Goal: Information Seeking & Learning: Learn about a topic

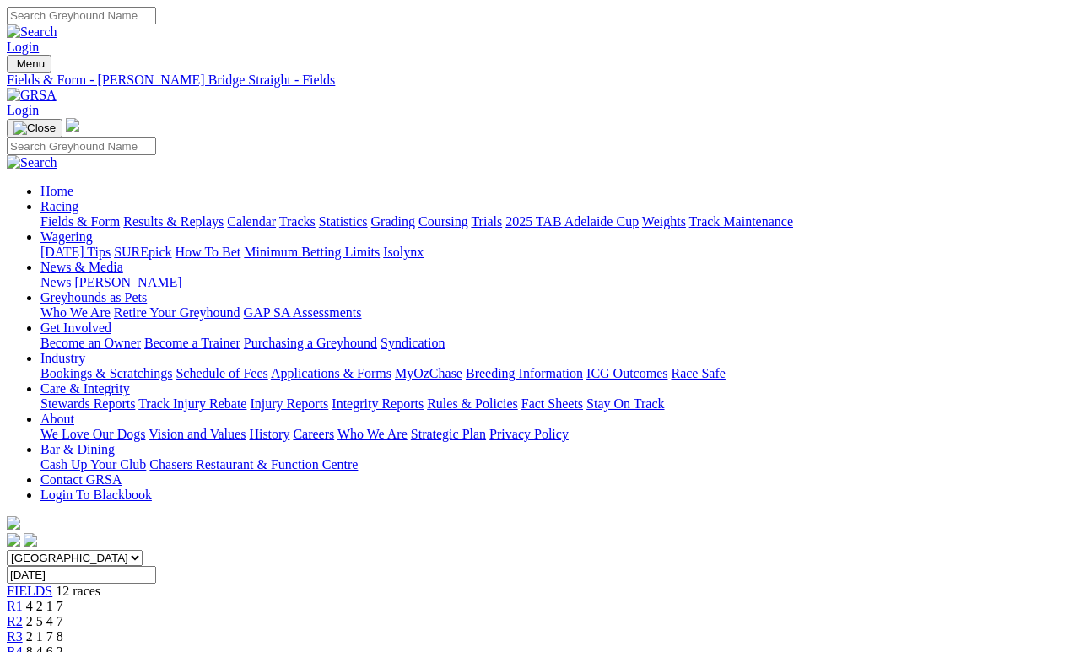
click at [199, 214] on link "Results & Replays" at bounding box center [173, 221] width 100 height 14
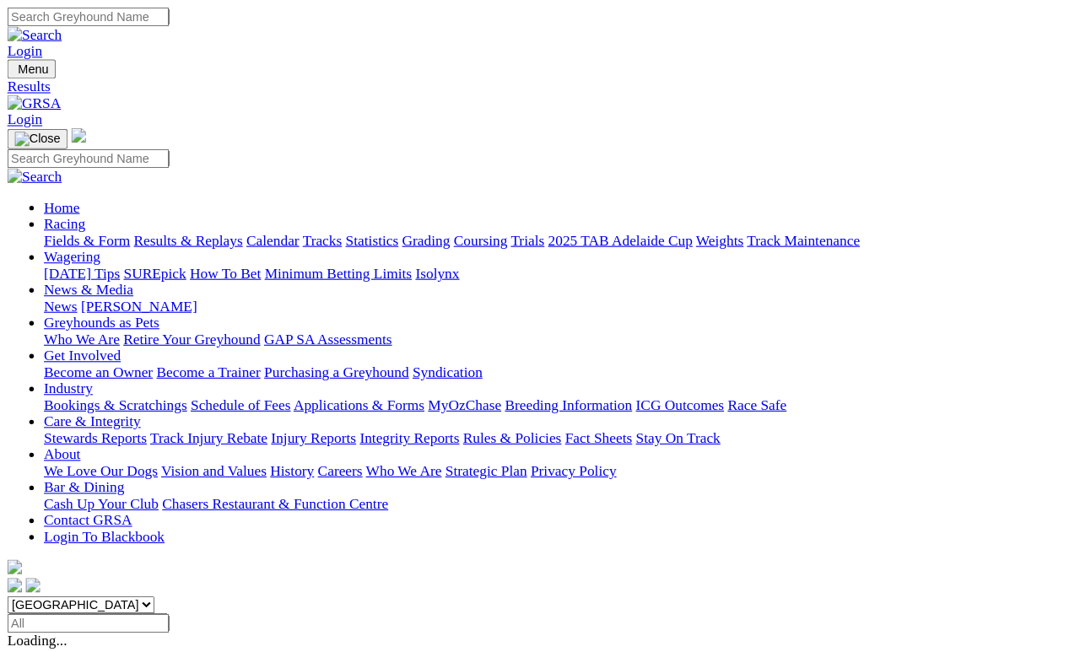
scroll to position [8, 0]
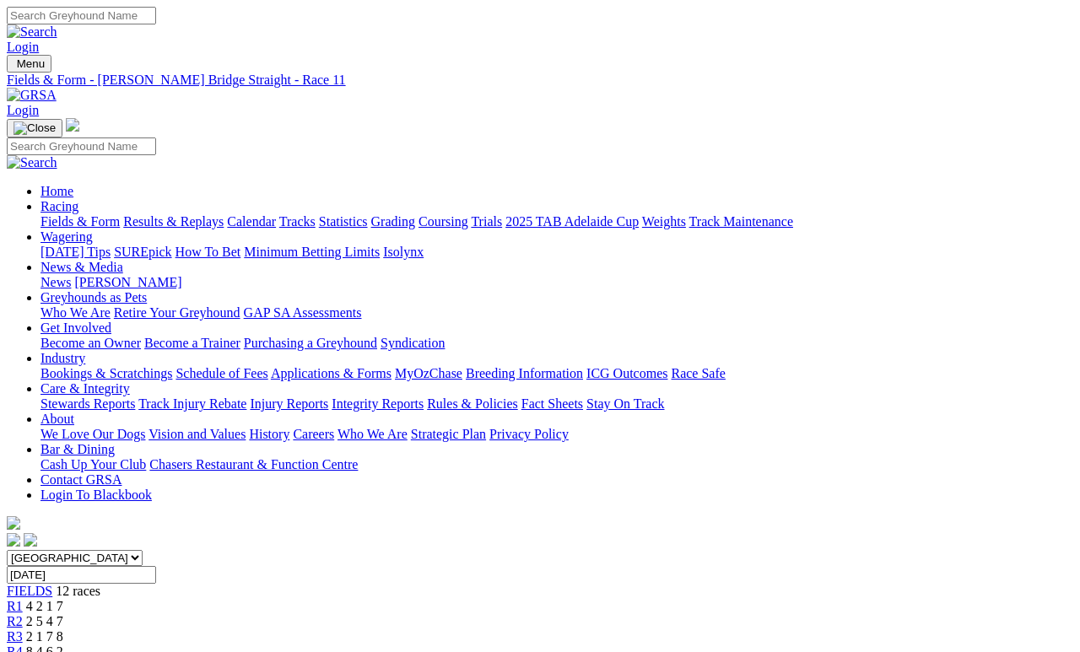
scroll to position [170, -3]
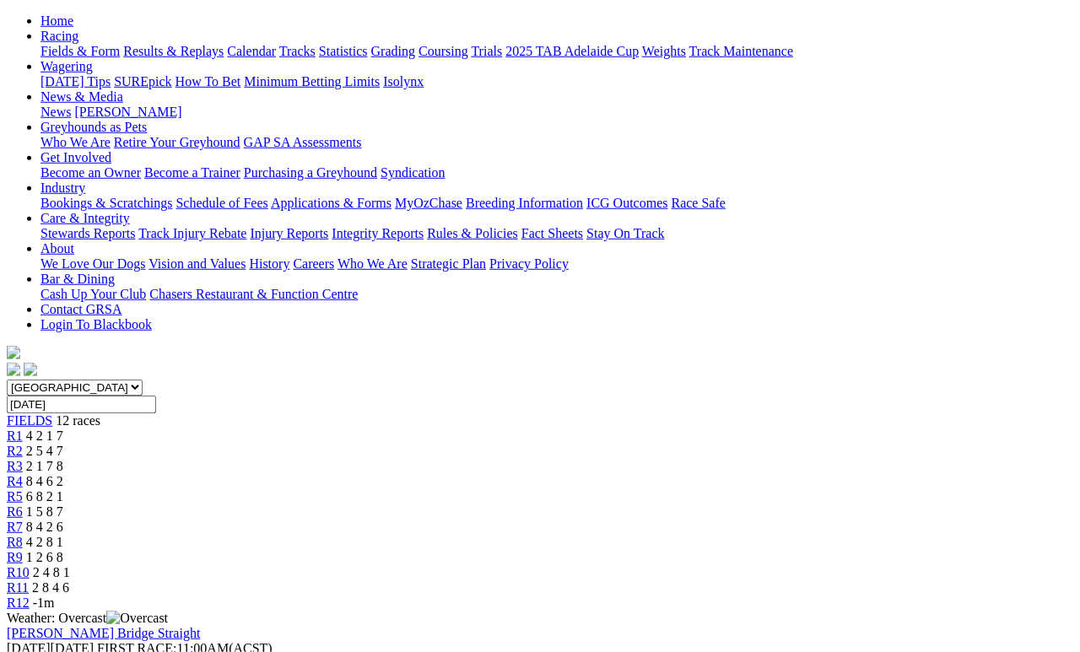
click at [70, 565] on span "2 4 8 1" at bounding box center [51, 572] width 37 height 14
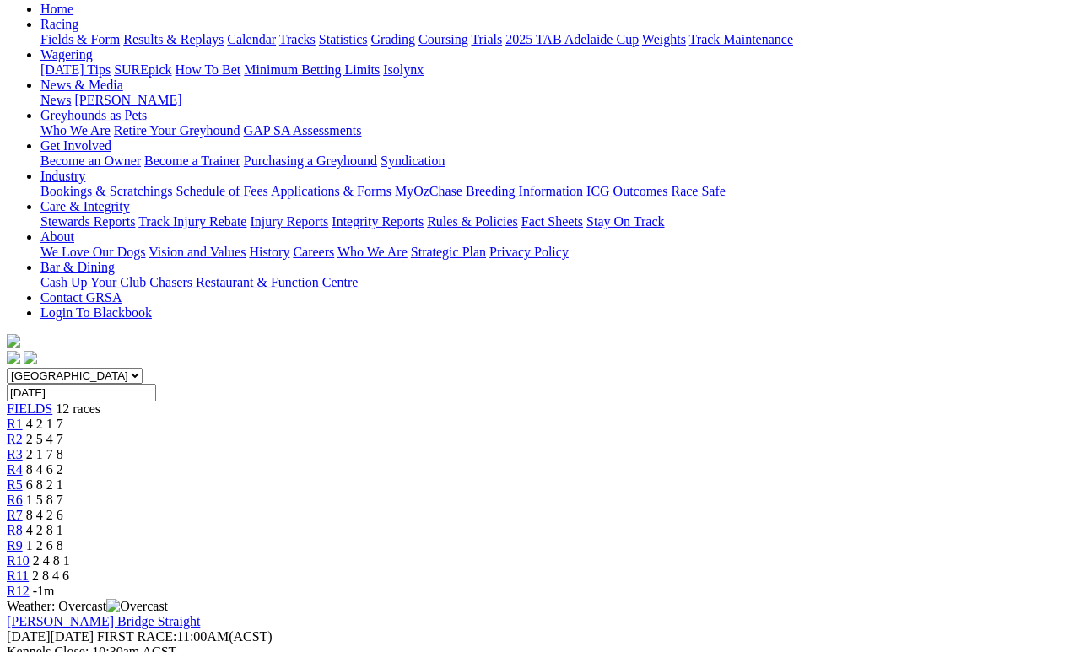
scroll to position [157, 0]
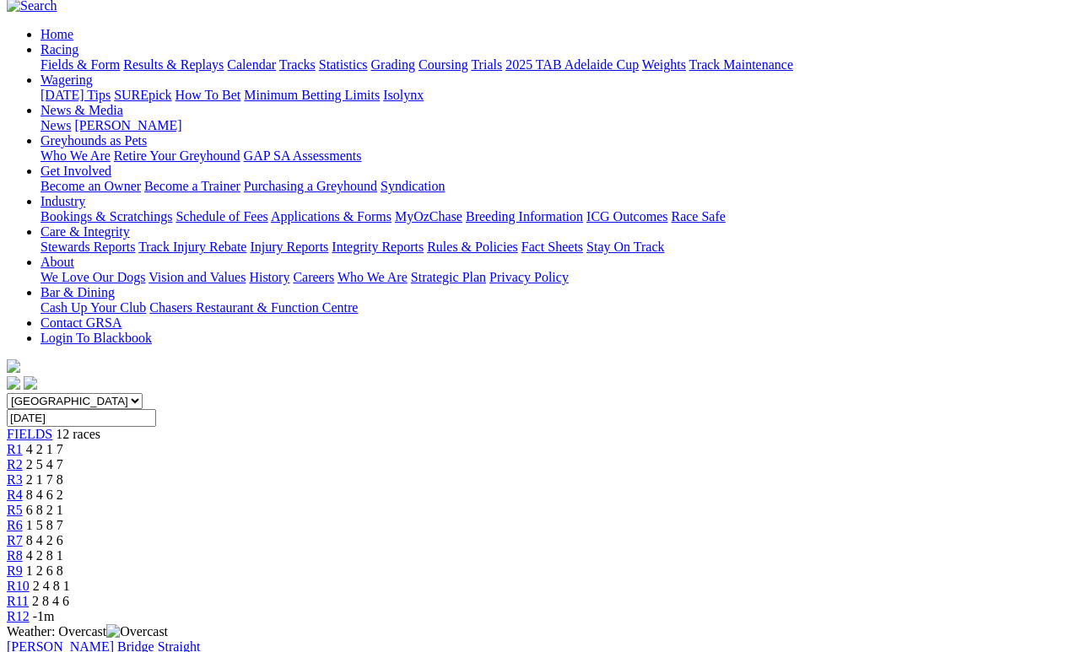
click at [63, 564] on span "1 2 6 8" at bounding box center [44, 571] width 37 height 14
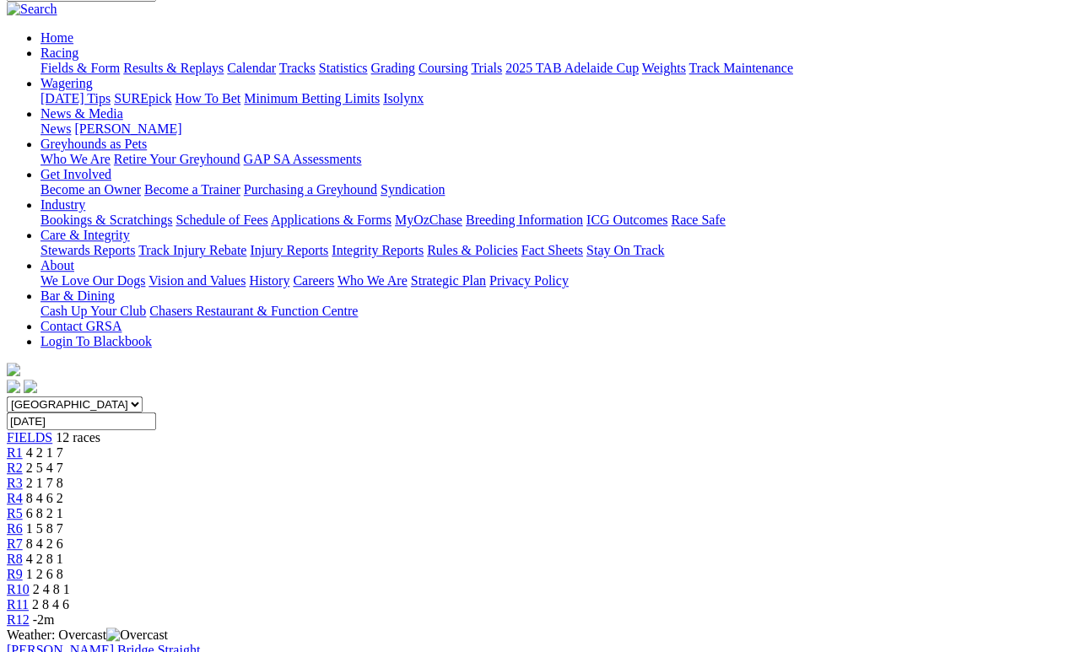
scroll to position [159, 0]
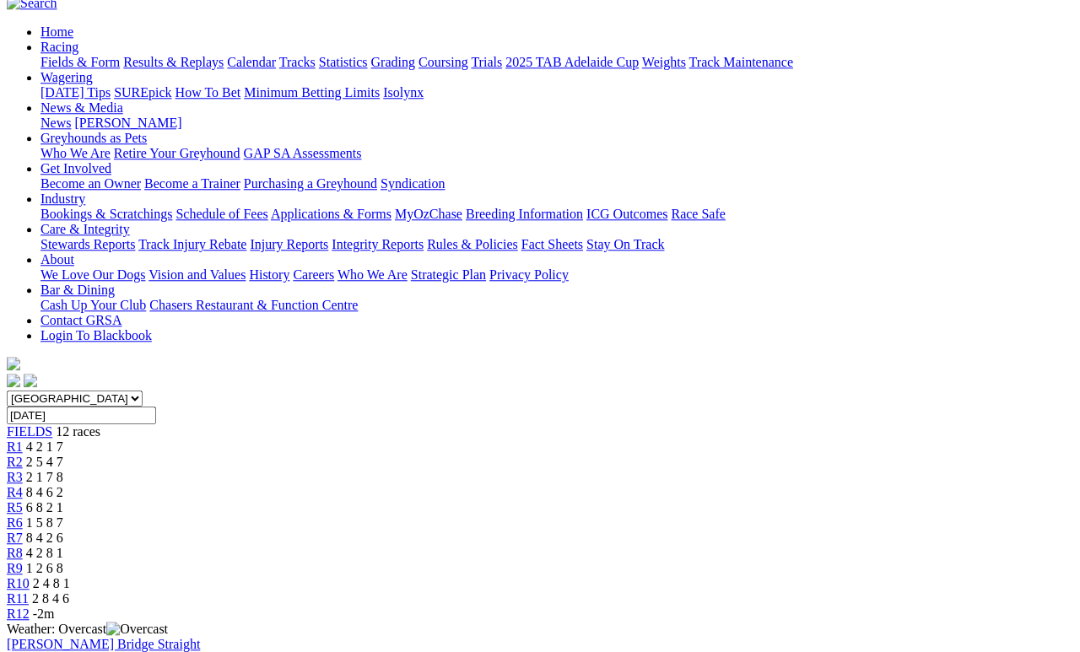
click at [23, 546] on span "R8" at bounding box center [15, 553] width 16 height 14
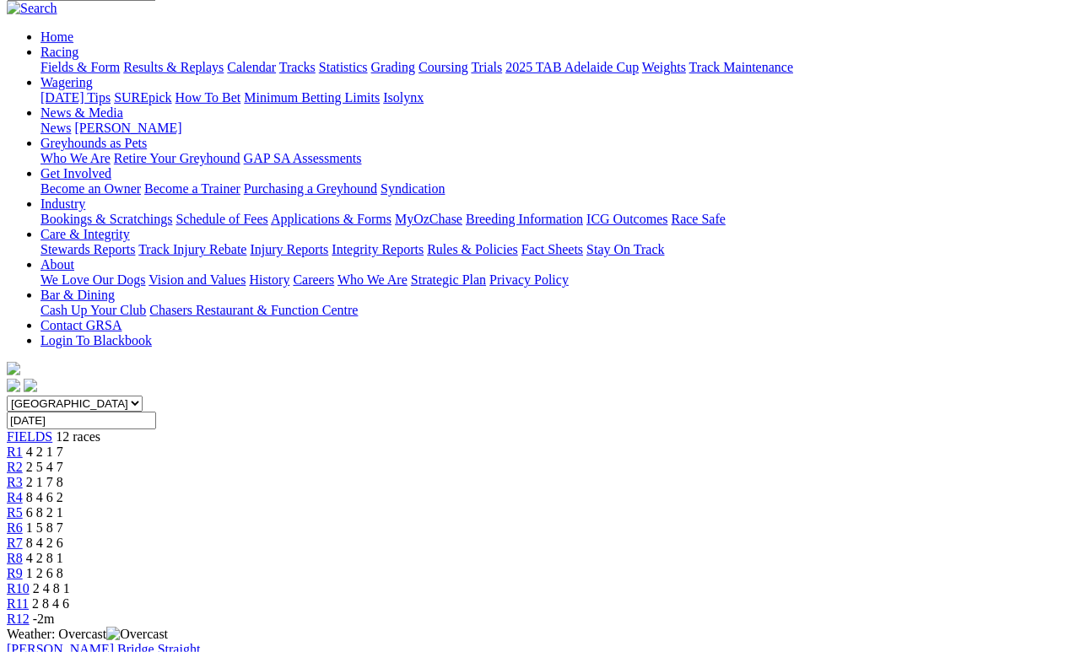
scroll to position [185, 0]
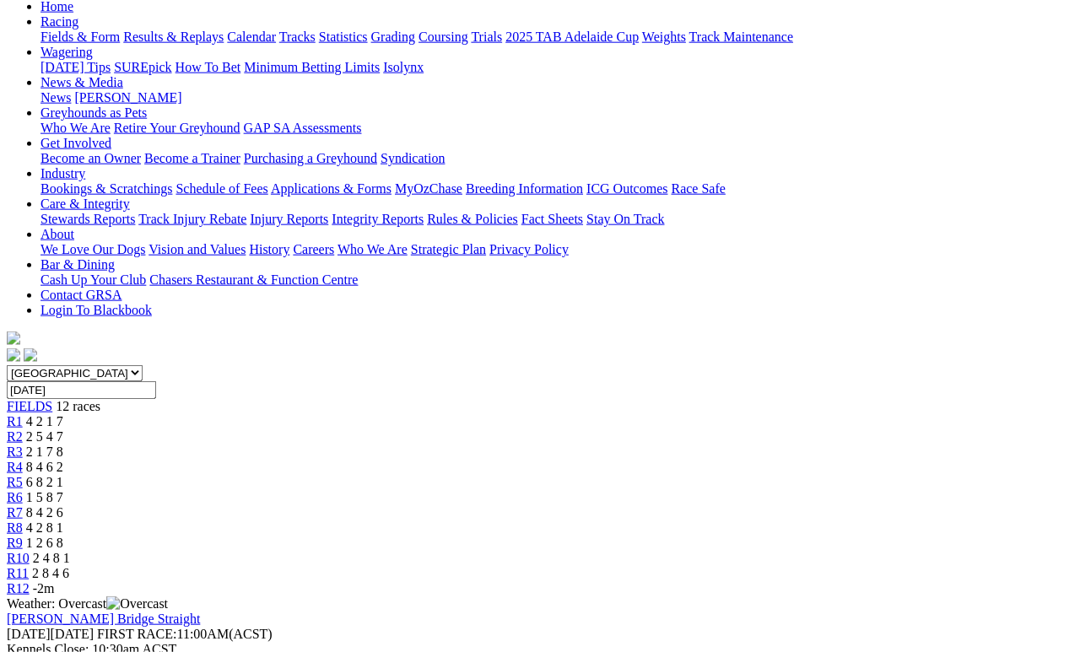
click at [63, 505] on span "8 4 2 6" at bounding box center [44, 512] width 37 height 14
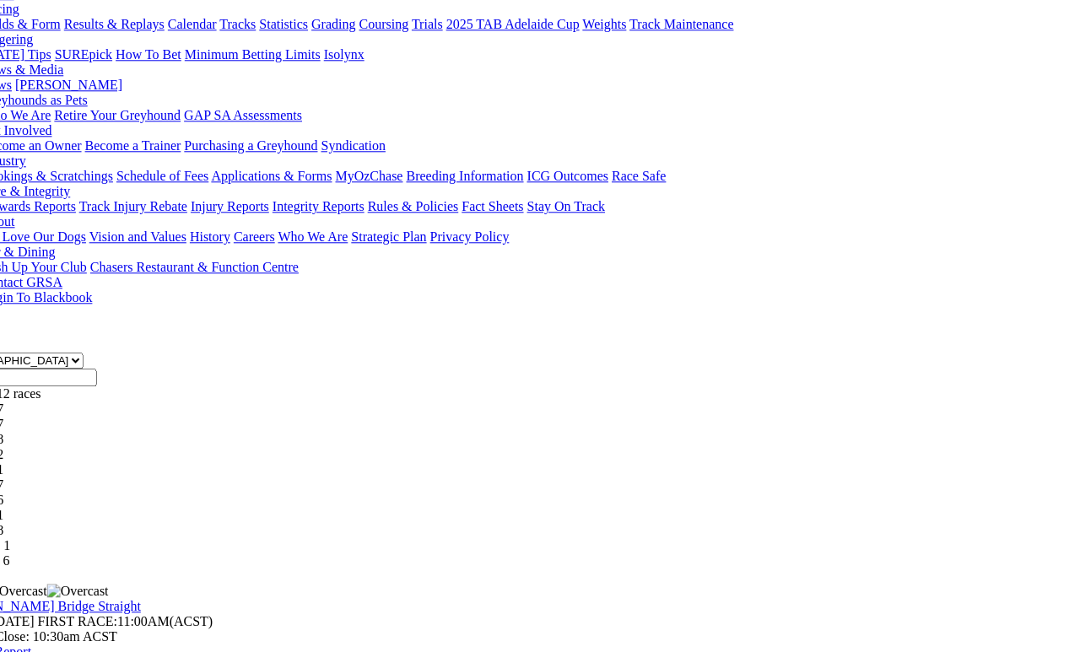
scroll to position [208, 16]
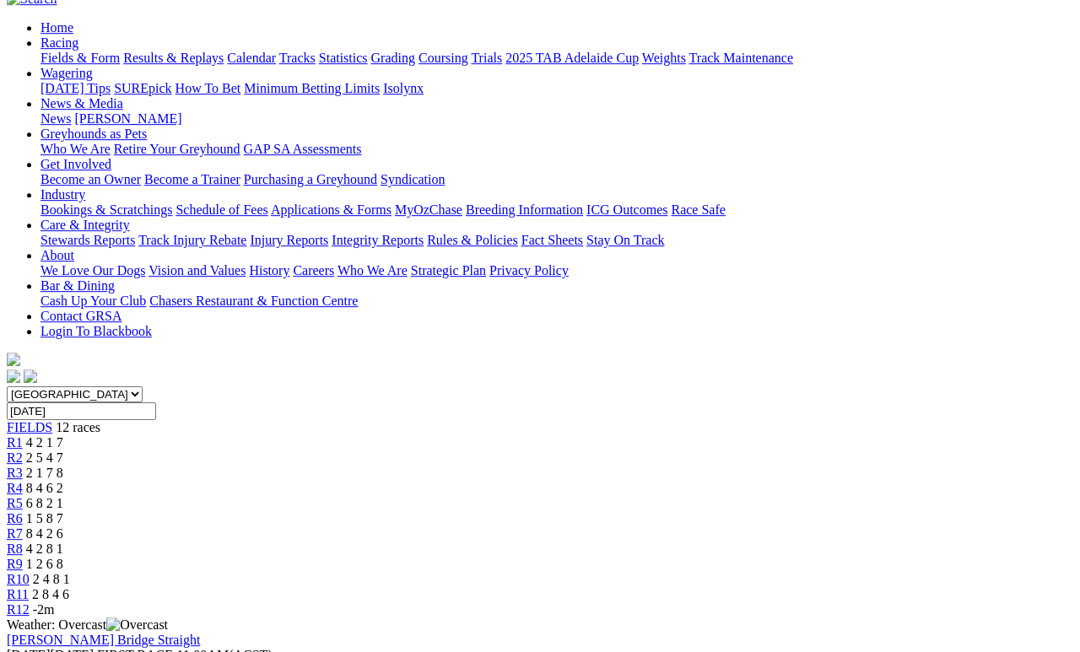
scroll to position [177, 0]
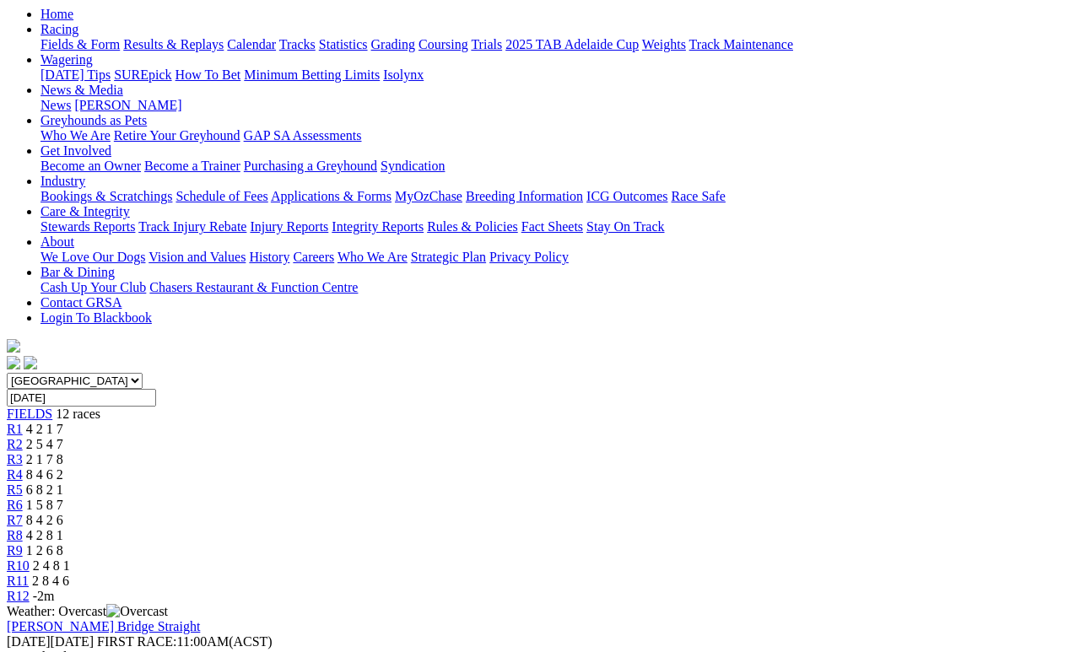
click at [23, 483] on span "R5" at bounding box center [15, 490] width 16 height 14
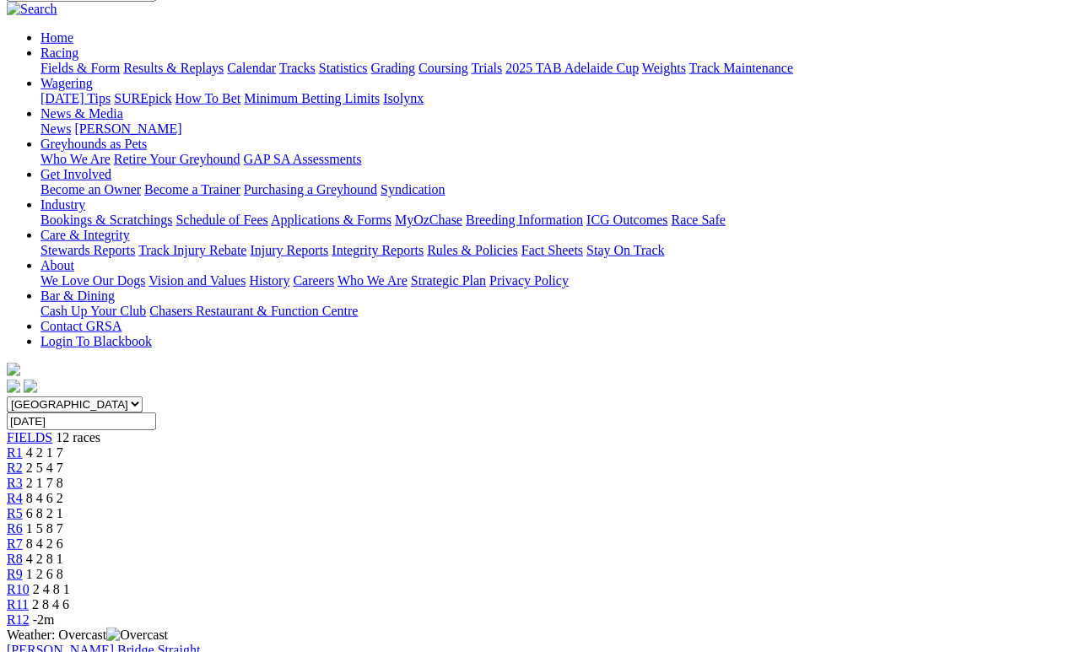
scroll to position [154, 0]
click at [63, 490] on span "8 4 6 2" at bounding box center [44, 497] width 37 height 14
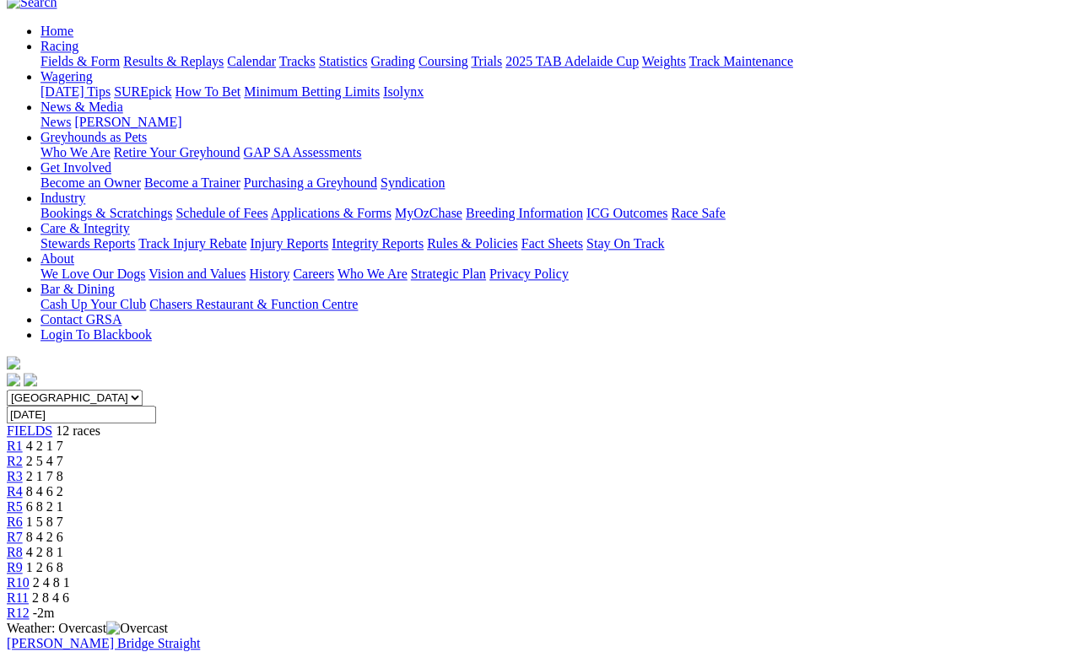
scroll to position [159, 0]
click at [23, 470] on link "R3" at bounding box center [15, 477] width 16 height 14
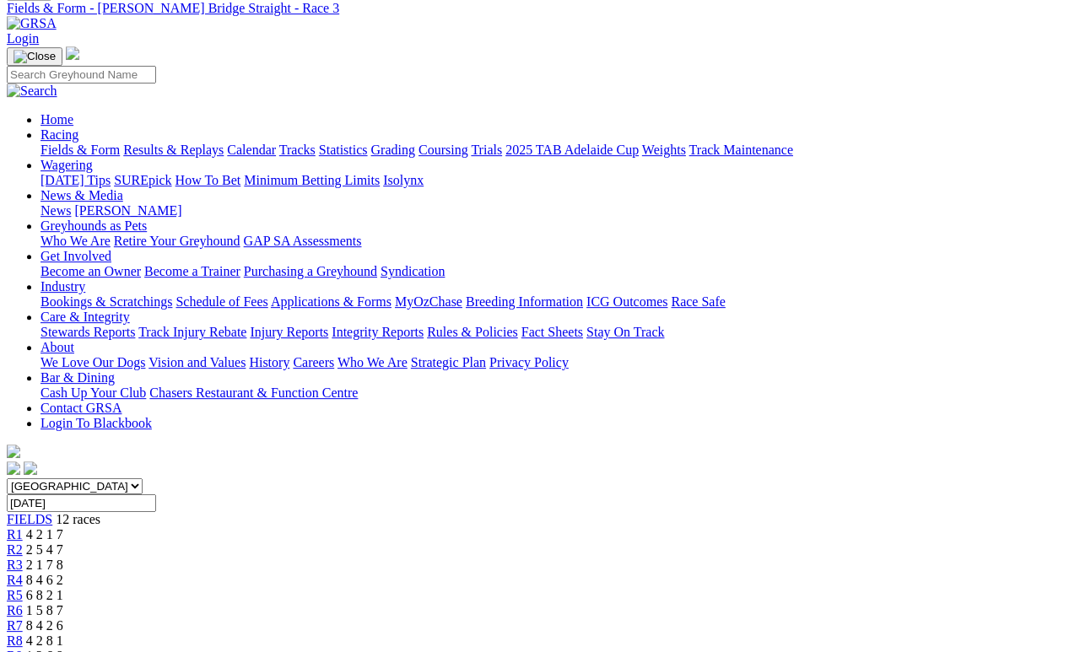
scroll to position [72, 0]
click at [23, 542] on span "R2" at bounding box center [15, 549] width 16 height 14
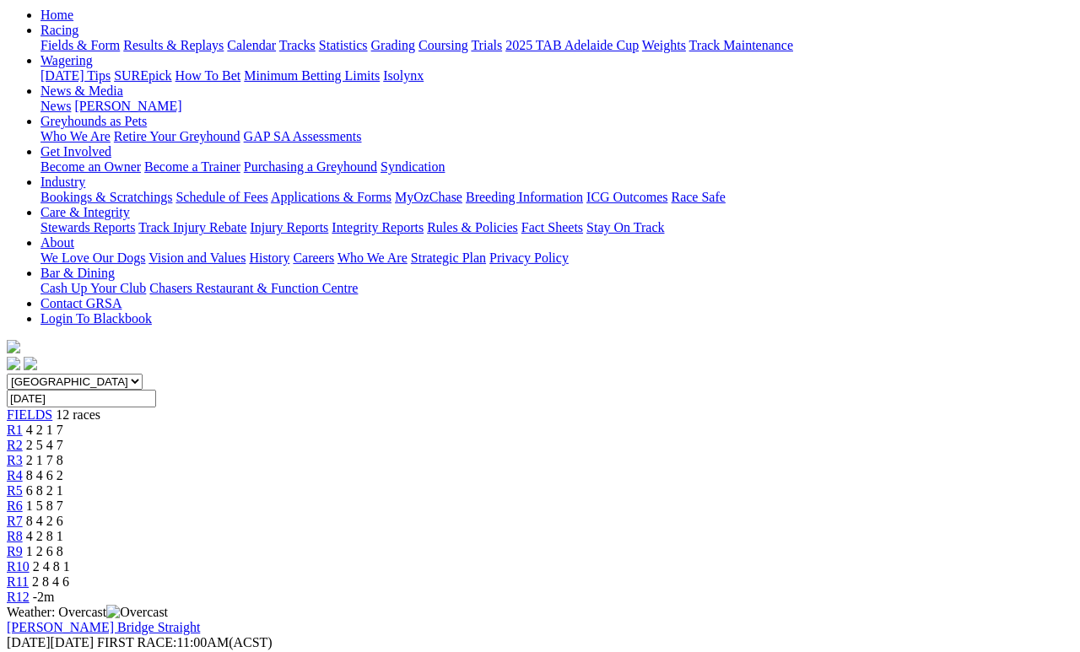
scroll to position [177, 0]
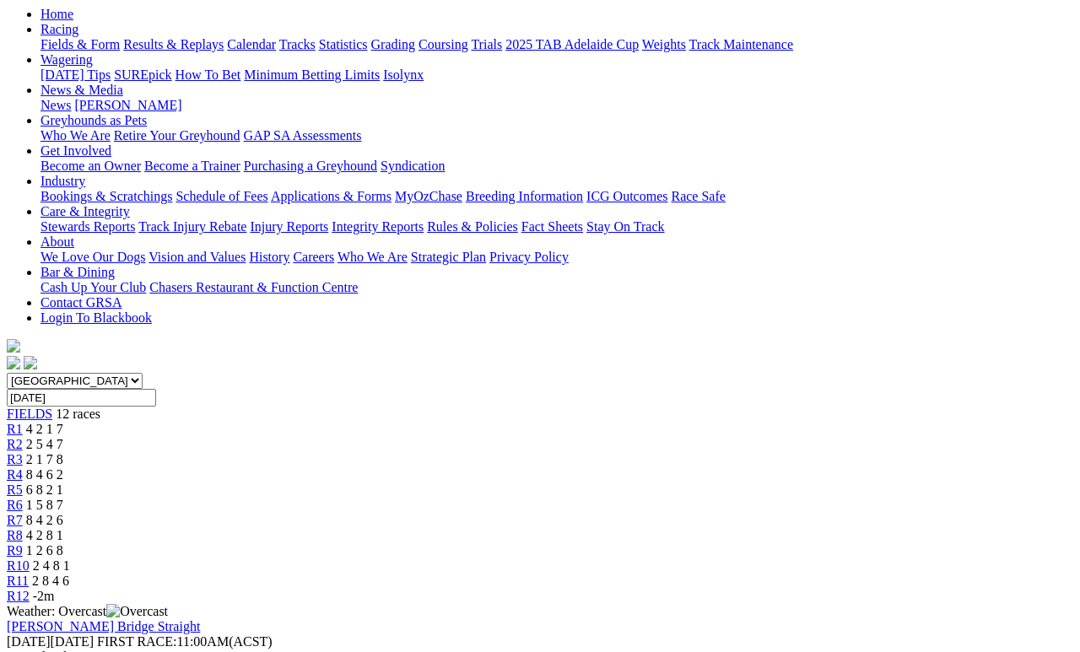
click at [63, 422] on span "4 2 1 7" at bounding box center [44, 429] width 37 height 14
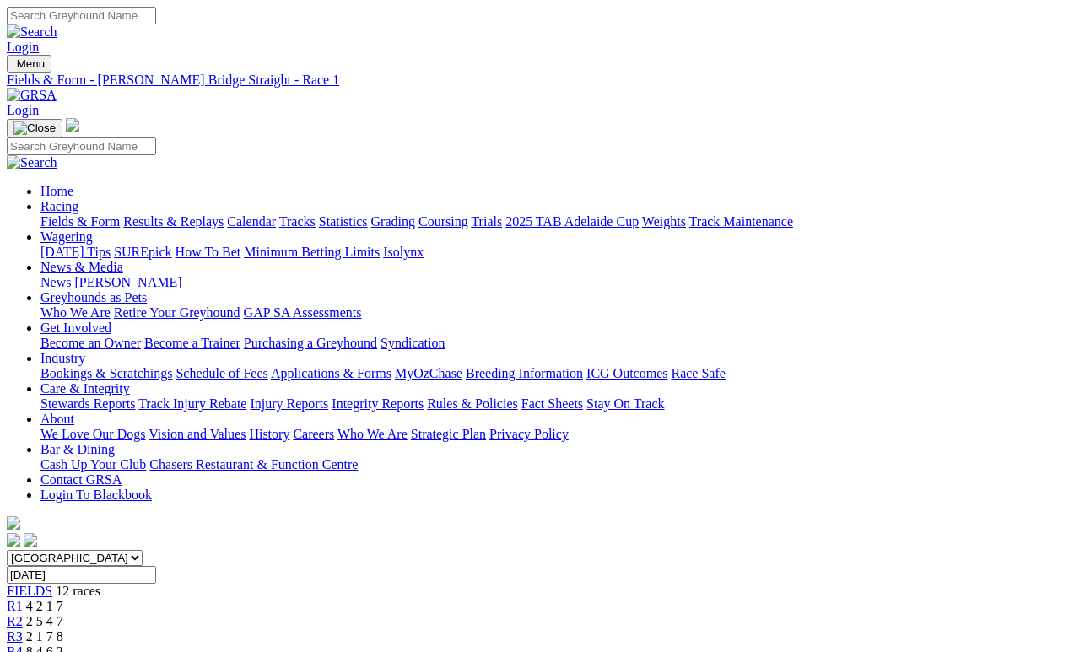
click at [87, 214] on link "Fields & Form" at bounding box center [79, 221] width 79 height 14
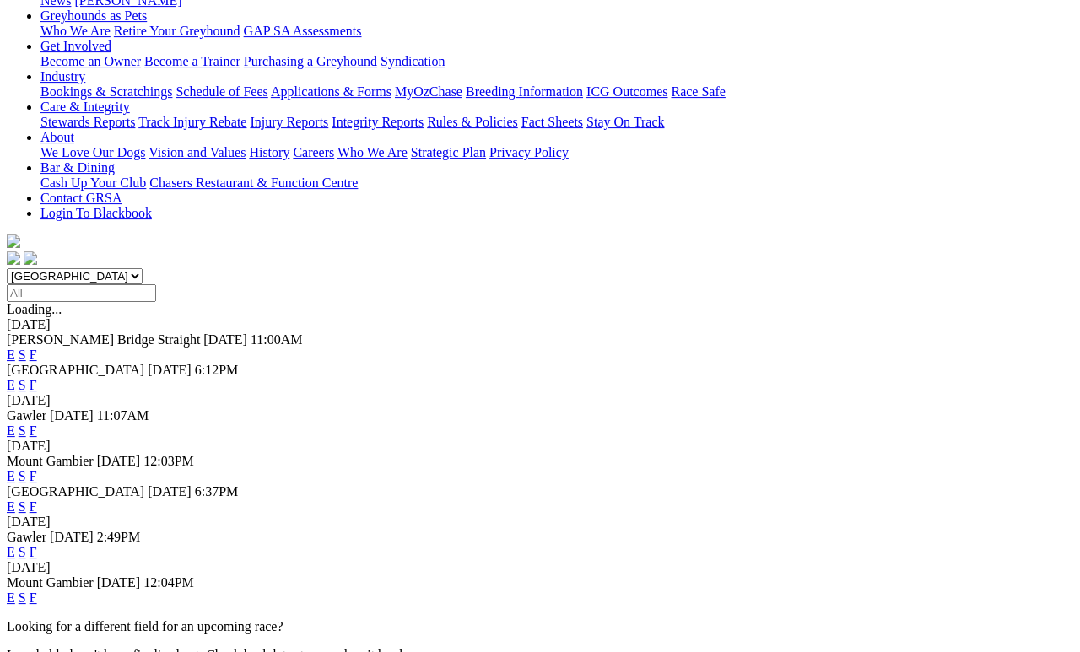
scroll to position [282, 0]
click at [37, 545] on link "F" at bounding box center [34, 552] width 8 height 14
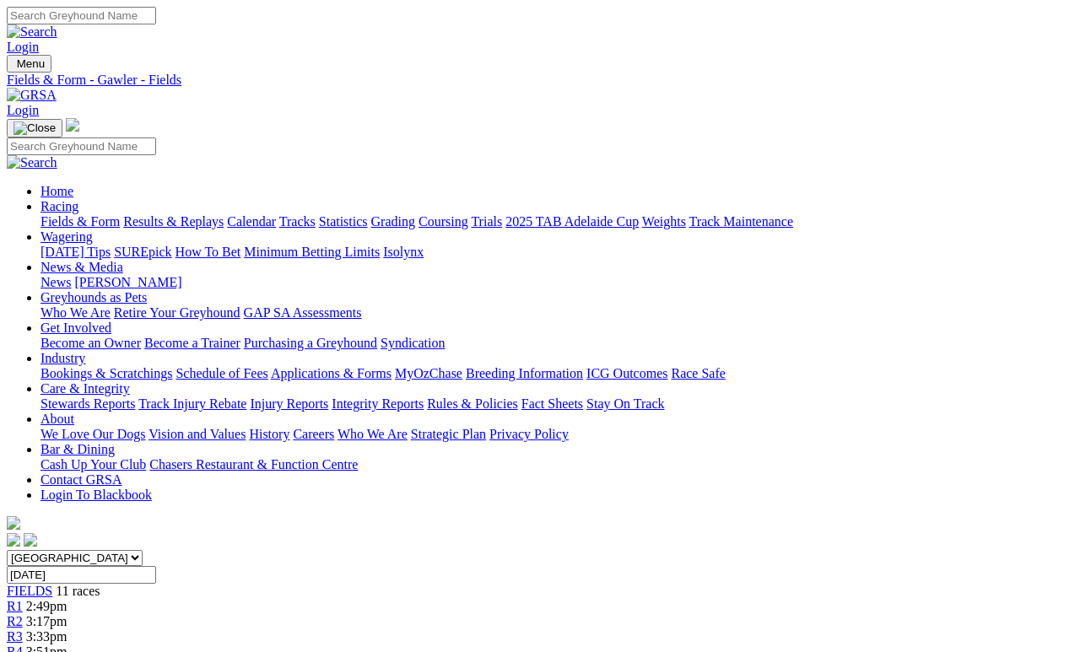
click at [67, 645] on span "3:51pm" at bounding box center [46, 652] width 41 height 14
